Goal: Task Accomplishment & Management: Manage account settings

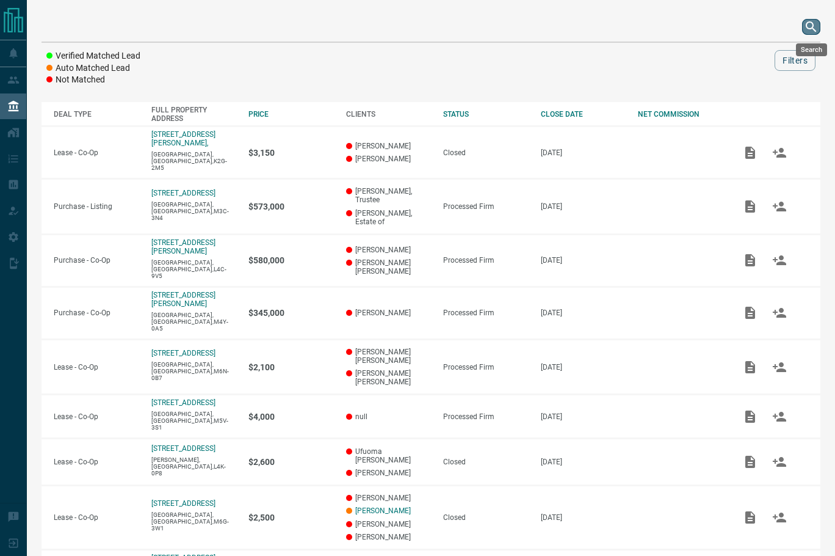
click at [817, 24] on icon "search button" at bounding box center [811, 27] width 15 height 15
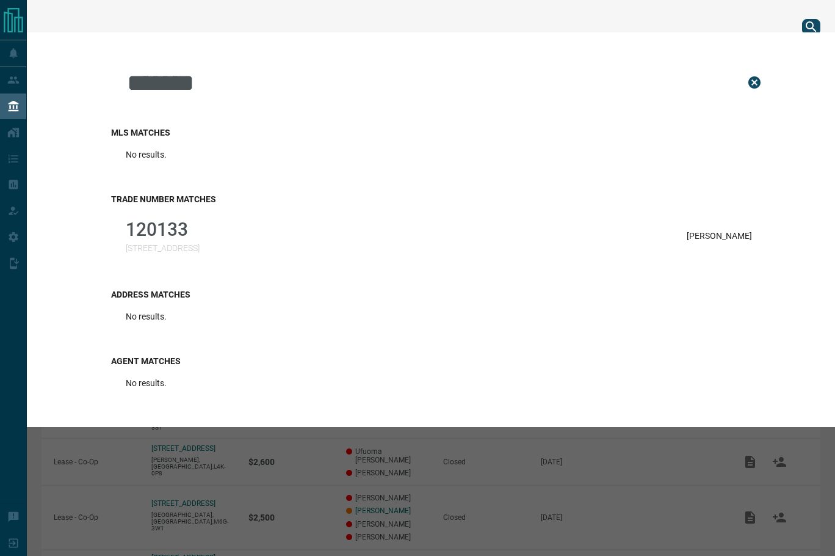
type input "******"
click at [117, 264] on div "Trade Number Matches 120133 [STREET_ADDRESS][PERSON_NAME]" at bounding box center [439, 227] width 656 height 95
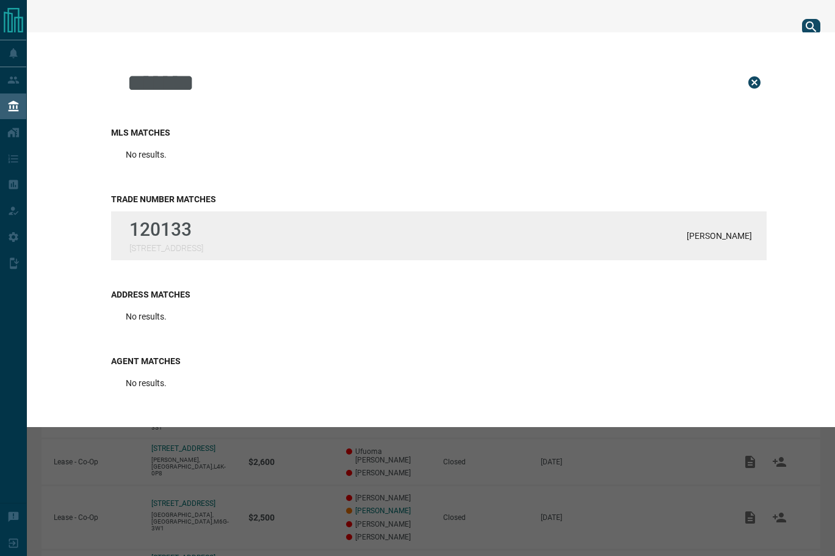
click at [247, 252] on div "120133 [STREET_ADDRESS][PERSON_NAME]" at bounding box center [439, 235] width 656 height 49
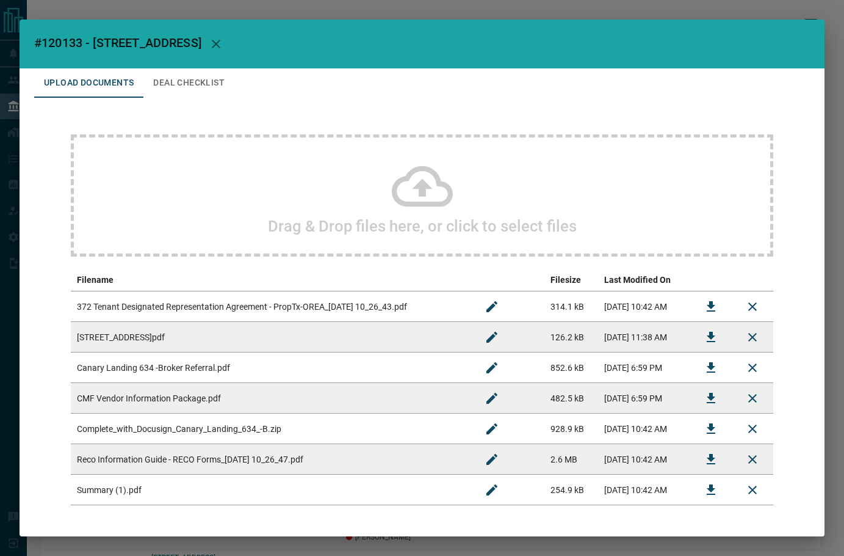
click at [193, 79] on button "Deal Checklist" at bounding box center [188, 82] width 91 height 29
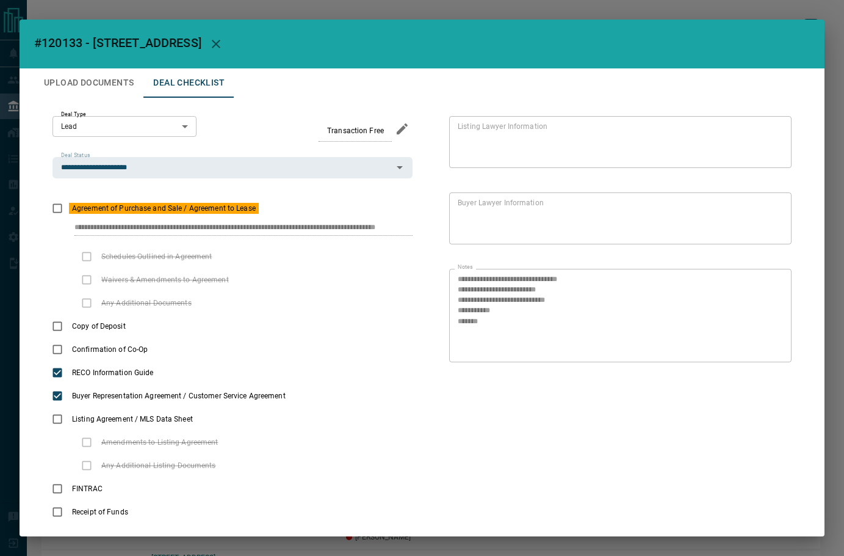
click at [82, 78] on button "Upload Documents" at bounding box center [88, 82] width 109 height 29
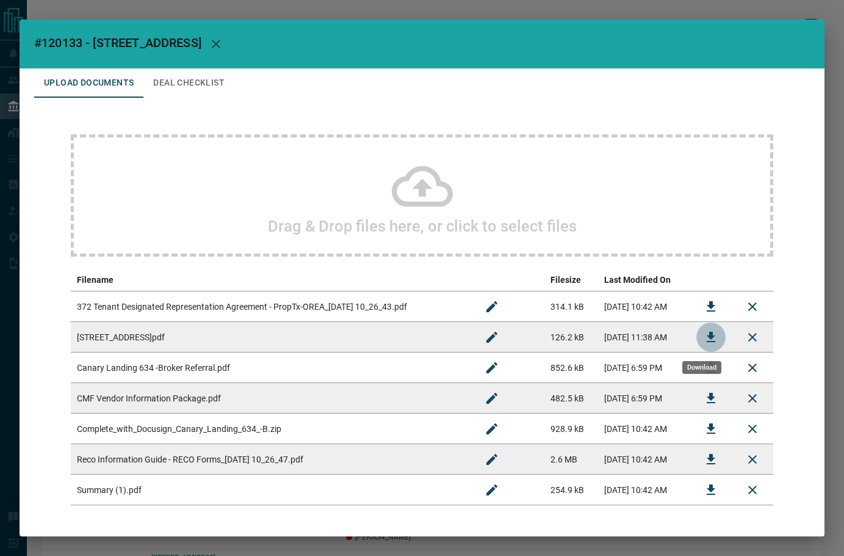
click at [710, 327] on button "Download" at bounding box center [711, 336] width 29 height 29
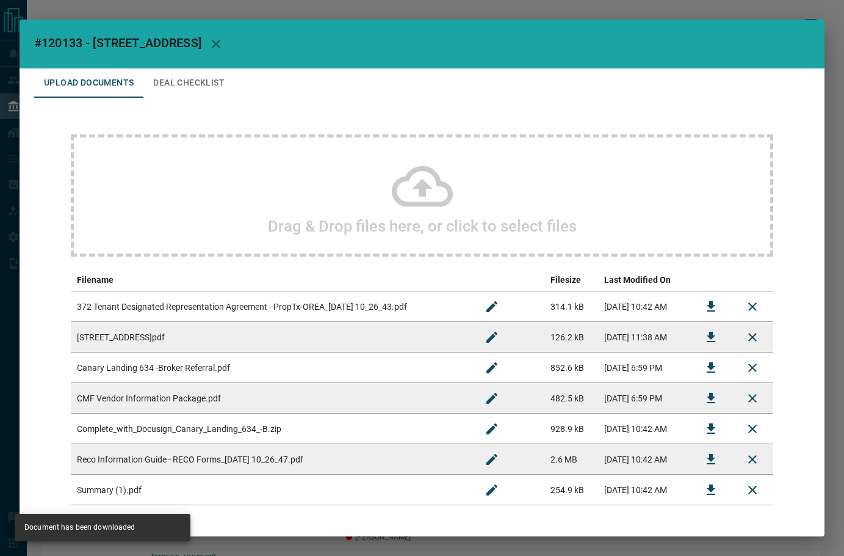
click at [211, 39] on icon "button" at bounding box center [216, 44] width 15 height 15
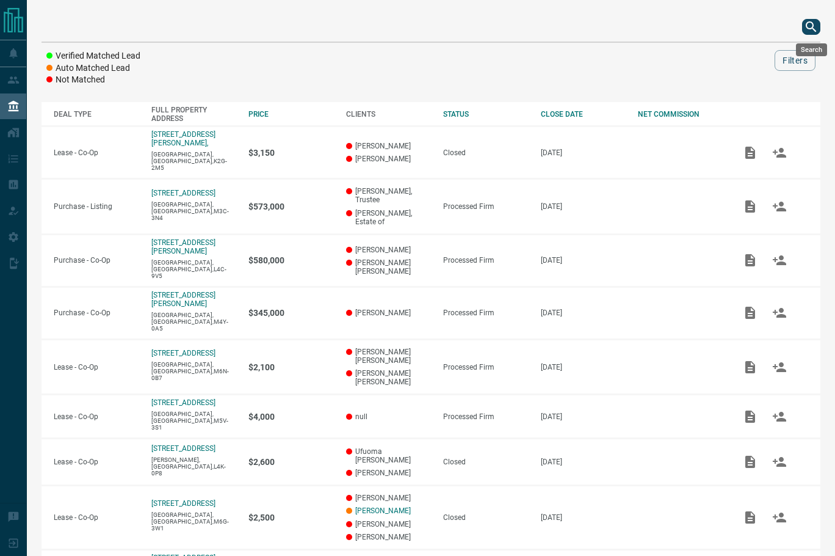
click at [815, 24] on icon "search button" at bounding box center [811, 27] width 15 height 15
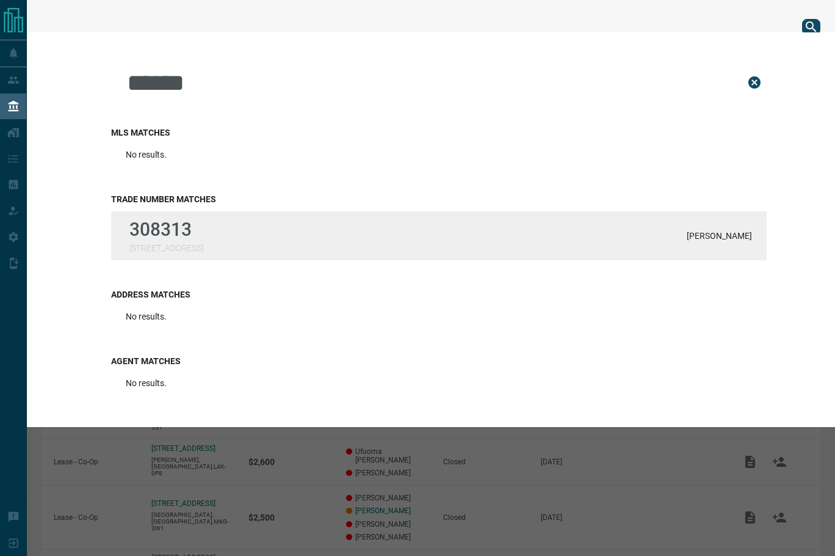
type input "******"
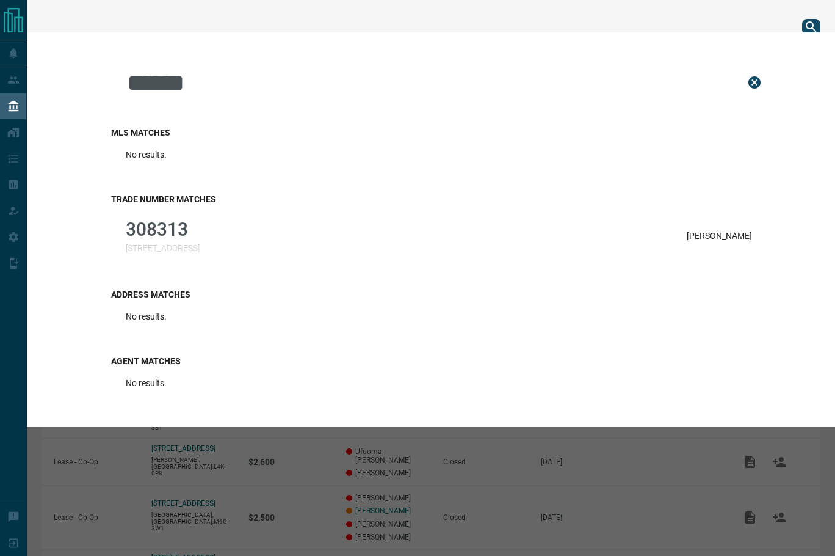
drag, startPoint x: 238, startPoint y: 220, endPoint x: 240, endPoint y: 194, distance: 25.7
click at [238, 218] on div "308313 [STREET_ADDRESS] [PERSON_NAME]" at bounding box center [439, 235] width 656 height 49
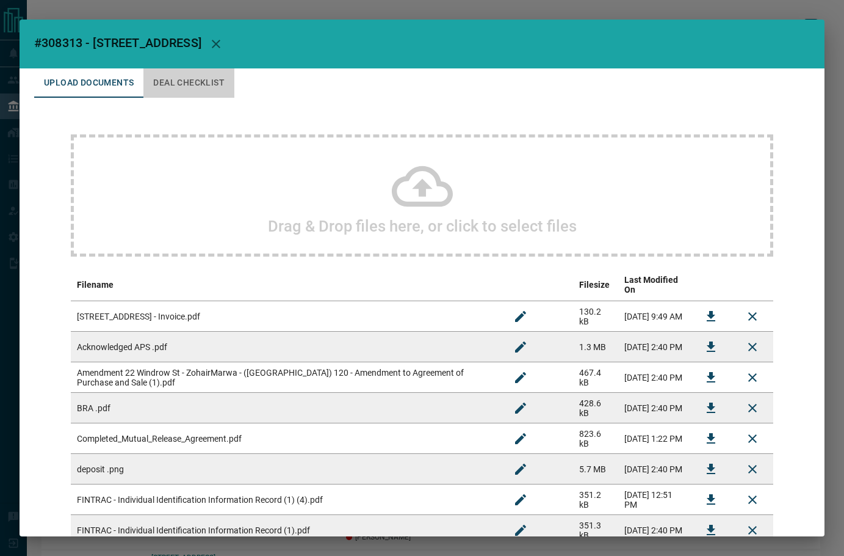
click at [167, 79] on button "Deal Checklist" at bounding box center [188, 82] width 91 height 29
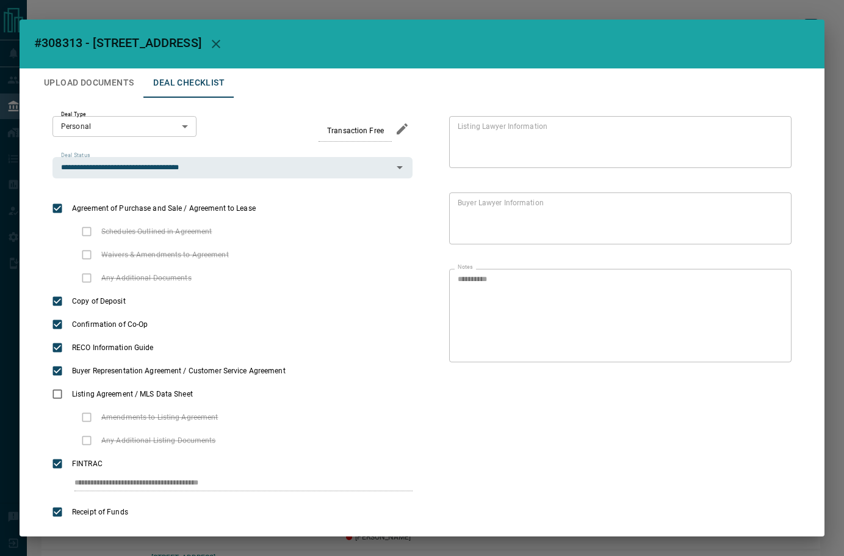
click at [122, 81] on button "Upload Documents" at bounding box center [88, 82] width 109 height 29
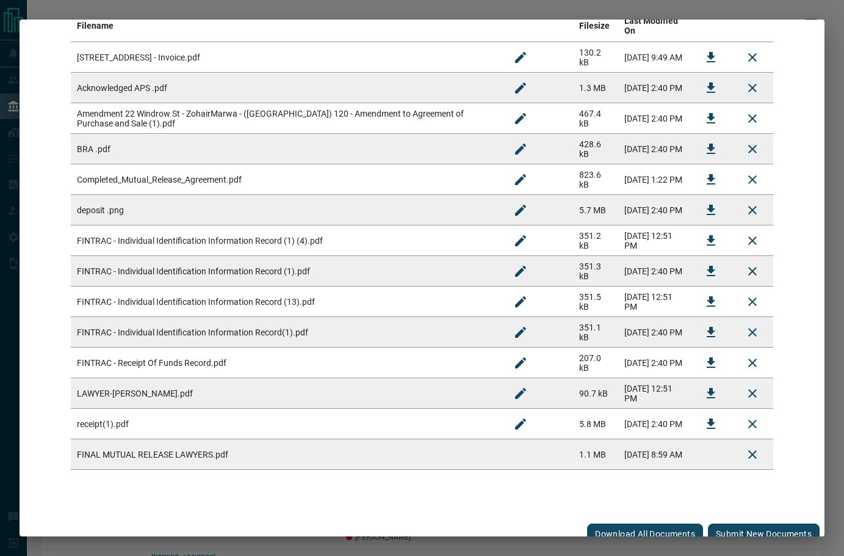
scroll to position [263, 0]
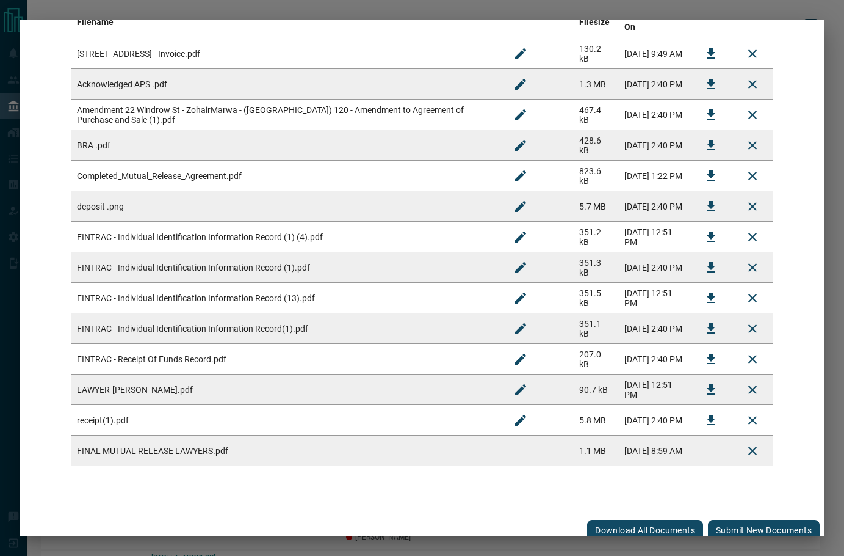
click at [730, 524] on button "Submit new documents" at bounding box center [764, 530] width 112 height 21
